Goal: Transaction & Acquisition: Purchase product/service

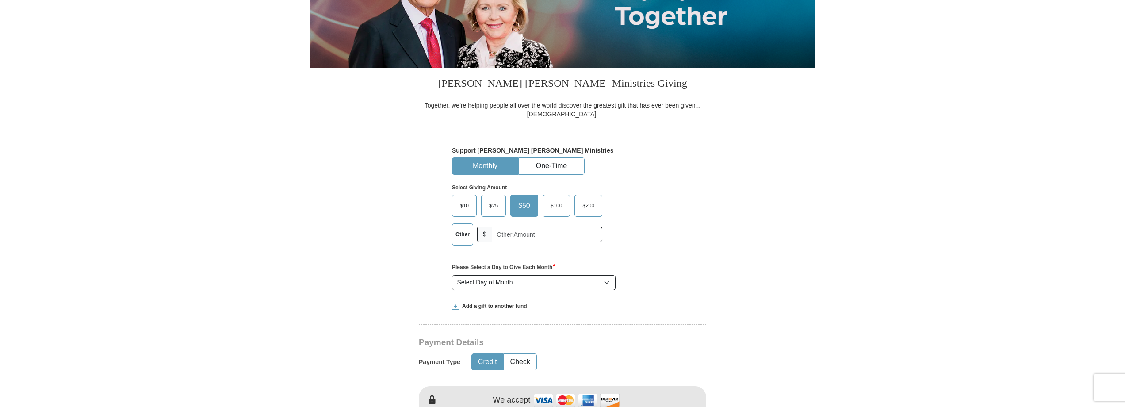
scroll to position [177, 0]
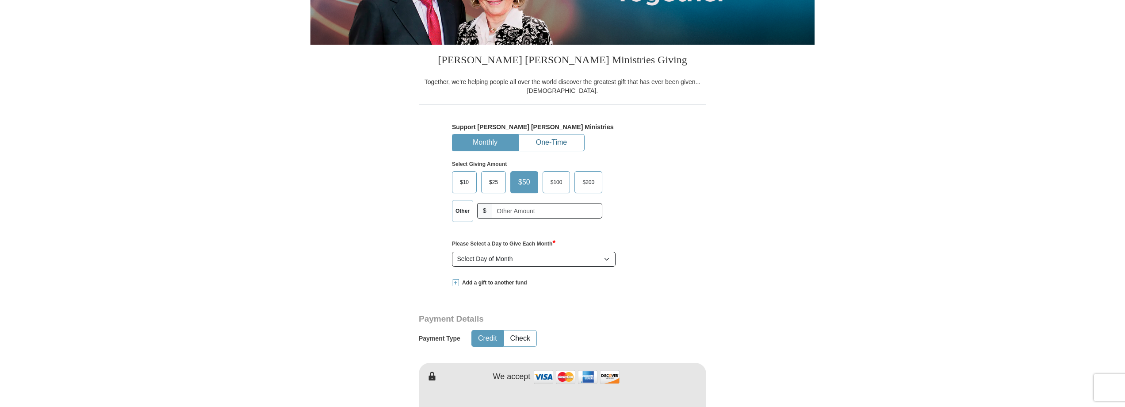
click at [554, 145] on button "One-Time" at bounding box center [551, 142] width 65 height 16
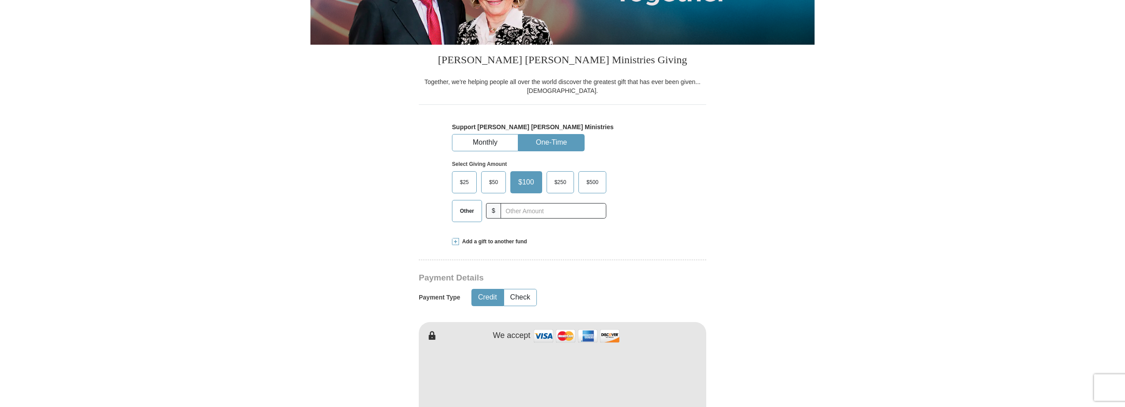
click at [588, 179] on span "$500" at bounding box center [592, 182] width 21 height 13
click at [0, 0] on input "$500" at bounding box center [0, 0] width 0 height 0
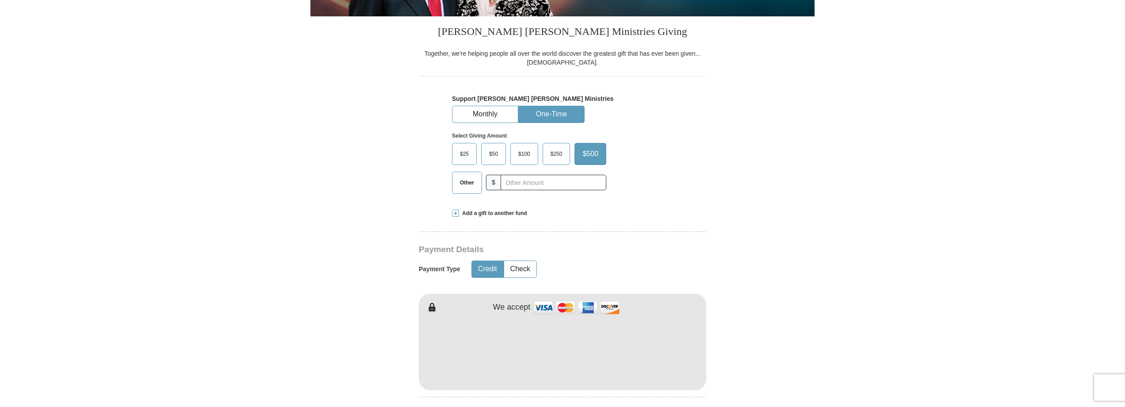
scroll to position [221, 0]
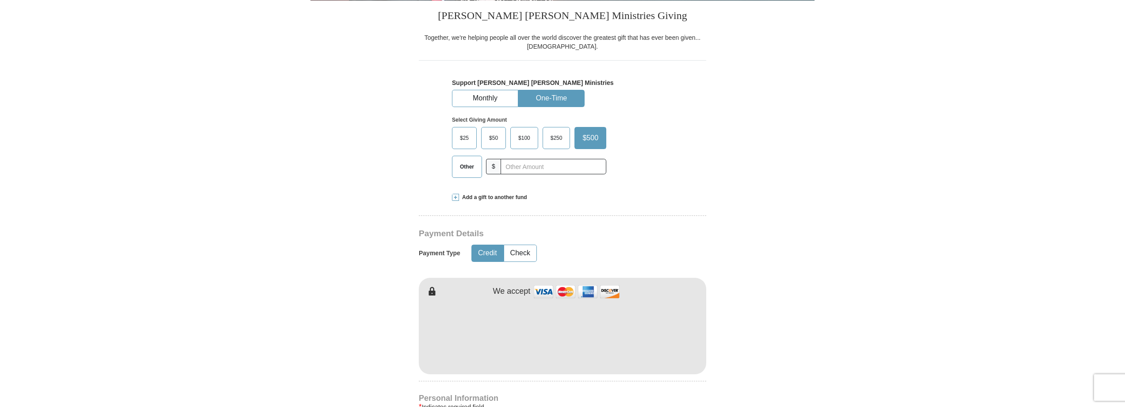
click at [461, 165] on span "Other" at bounding box center [466, 166] width 23 height 13
click at [0, 0] on input "Other" at bounding box center [0, 0] width 0 height 0
type input "600"
click at [722, 169] on form "Already have an account? Sign in for faster giving. Don't have an account? Crea…" at bounding box center [562, 355] width 504 height 1083
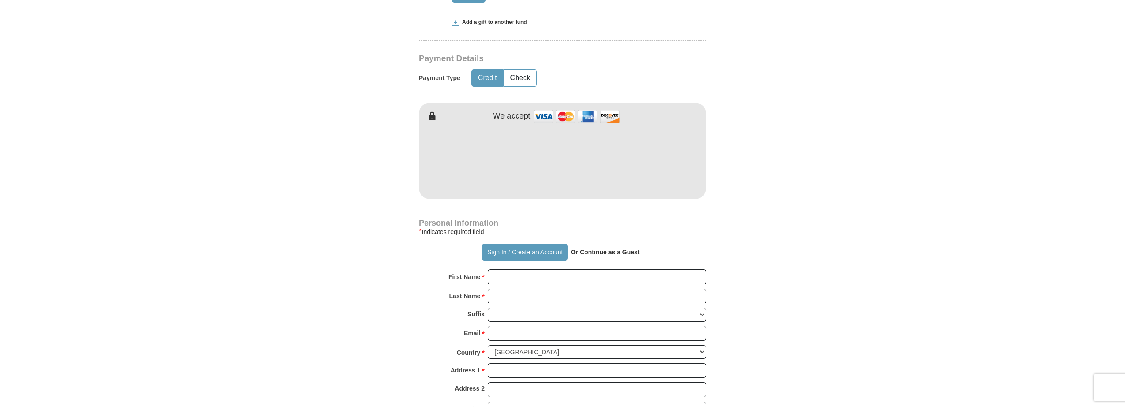
scroll to position [398, 0]
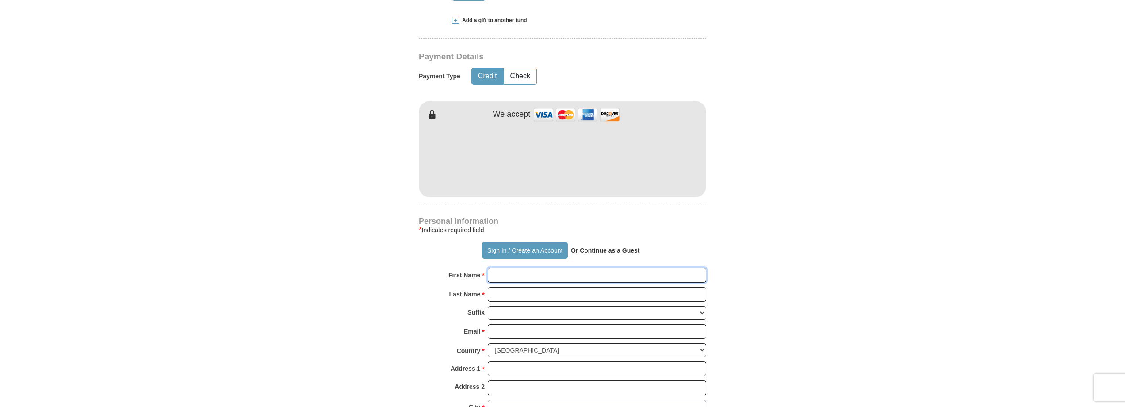
click at [502, 274] on input "First Name *" at bounding box center [597, 274] width 218 height 15
type input "[PERSON_NAME]"
type input "Okoye"
type input "[EMAIL_ADDRESS][DOMAIN_NAME]"
type input "[STREET_ADDRESS][PERSON_NAME]"
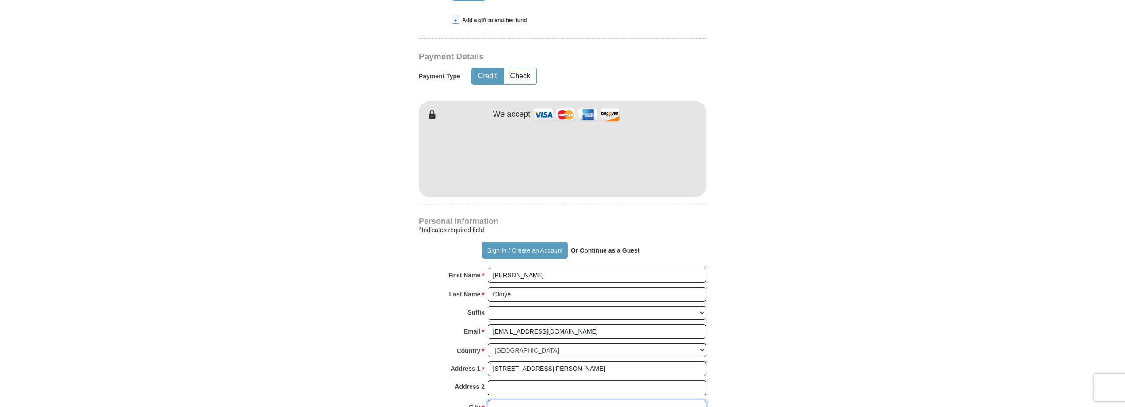
type input "[GEOGRAPHIC_DATA]"
select select "VA"
type input "22314"
type input "5712377835"
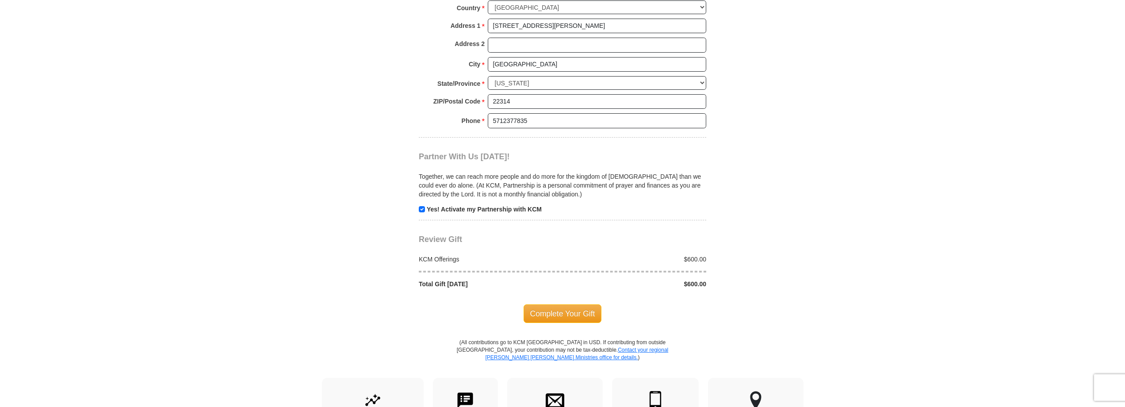
scroll to position [752, 0]
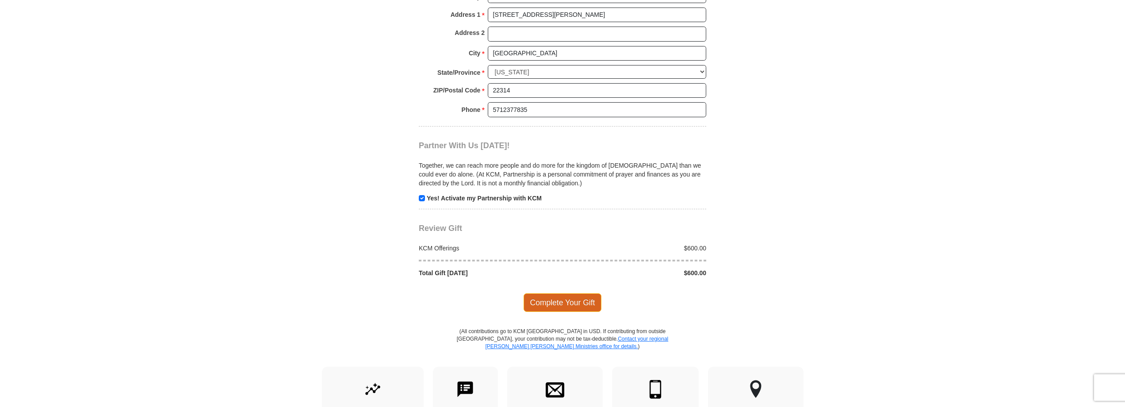
click at [557, 303] on span "Complete Your Gift" at bounding box center [562, 302] width 78 height 19
